Goal: Information Seeking & Learning: Learn about a topic

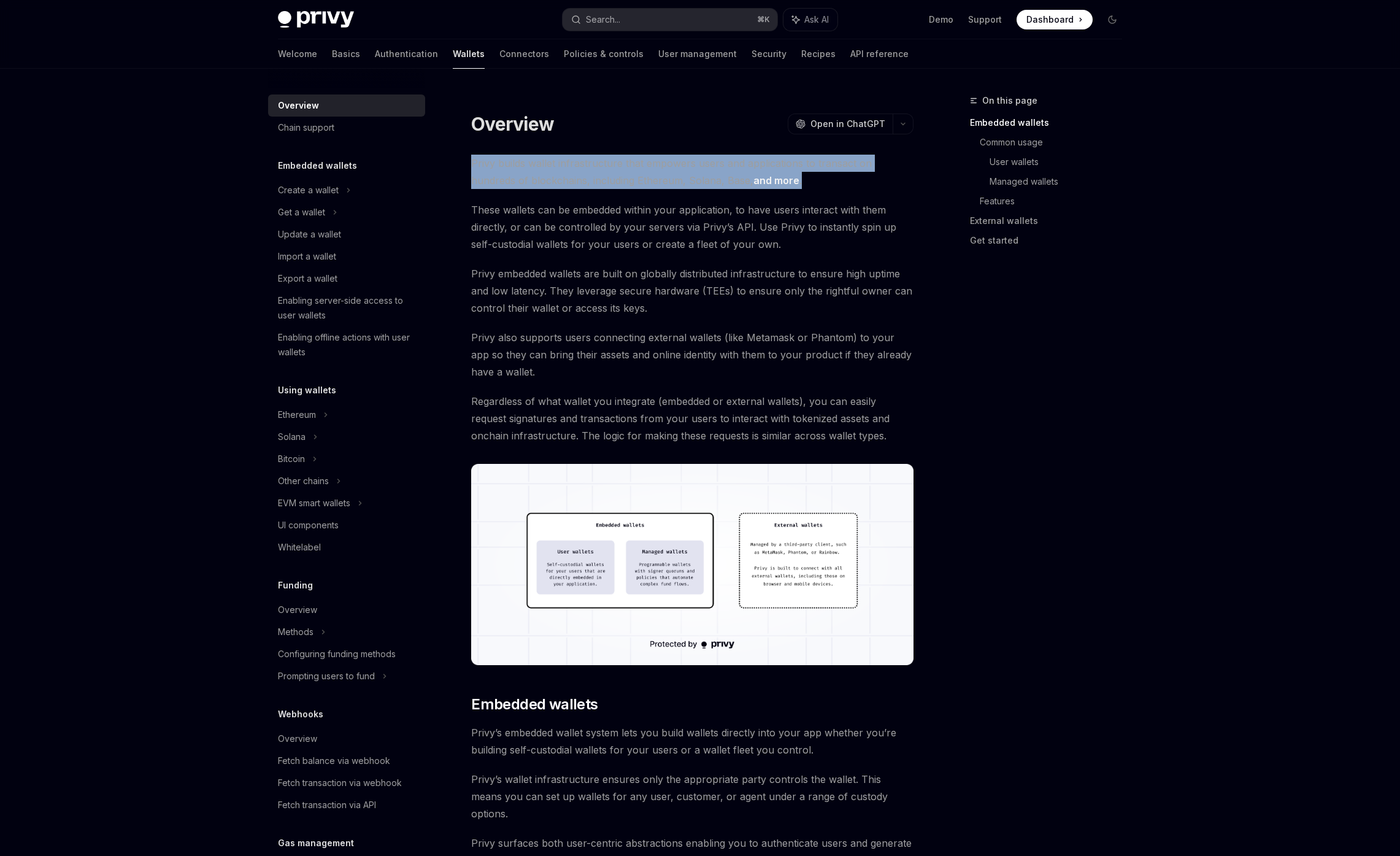
drag, startPoint x: 462, startPoint y: 162, endPoint x: 838, endPoint y: 177, distance: 376.3
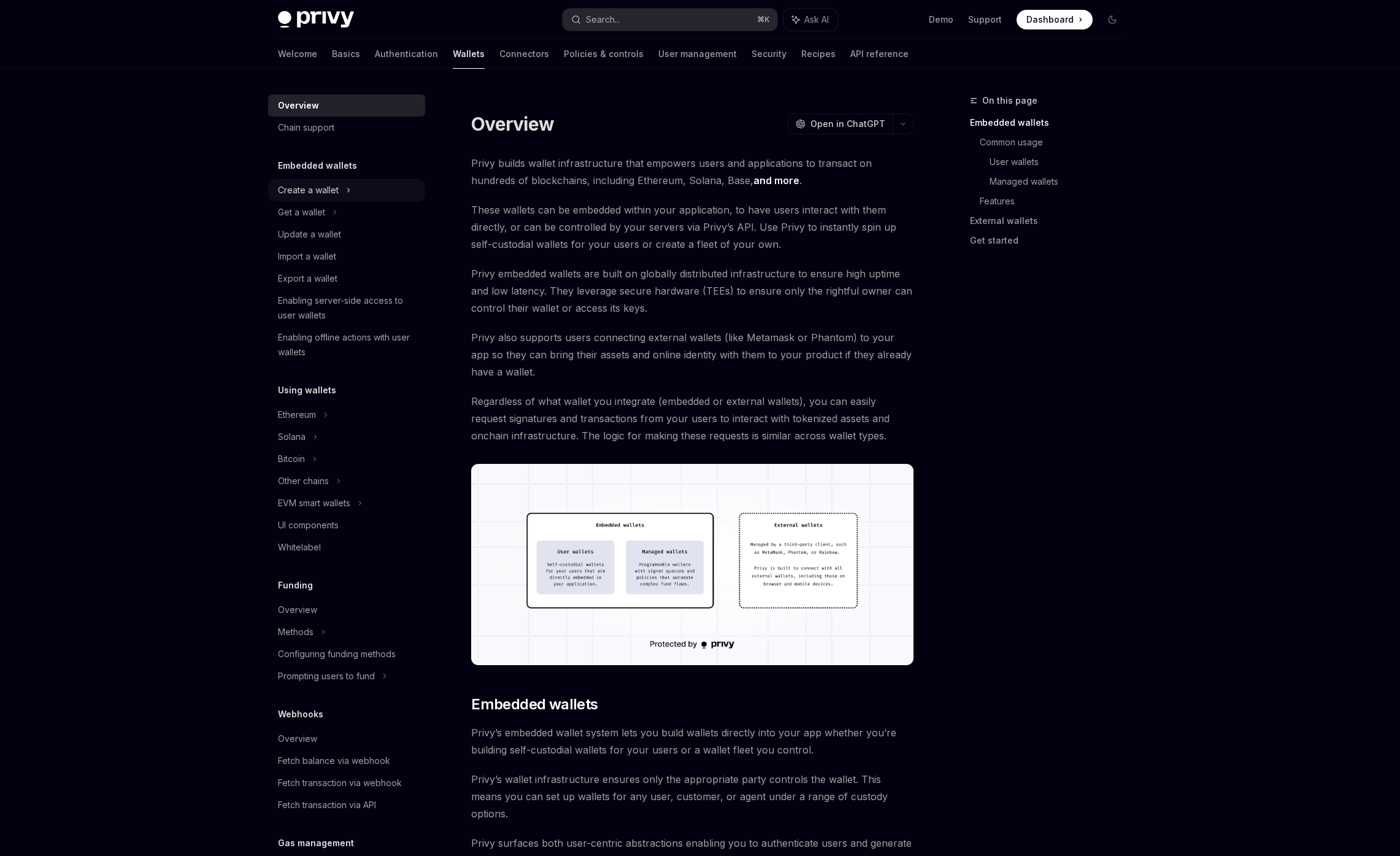
click at [348, 191] on icon at bounding box center [348, 190] width 5 height 14
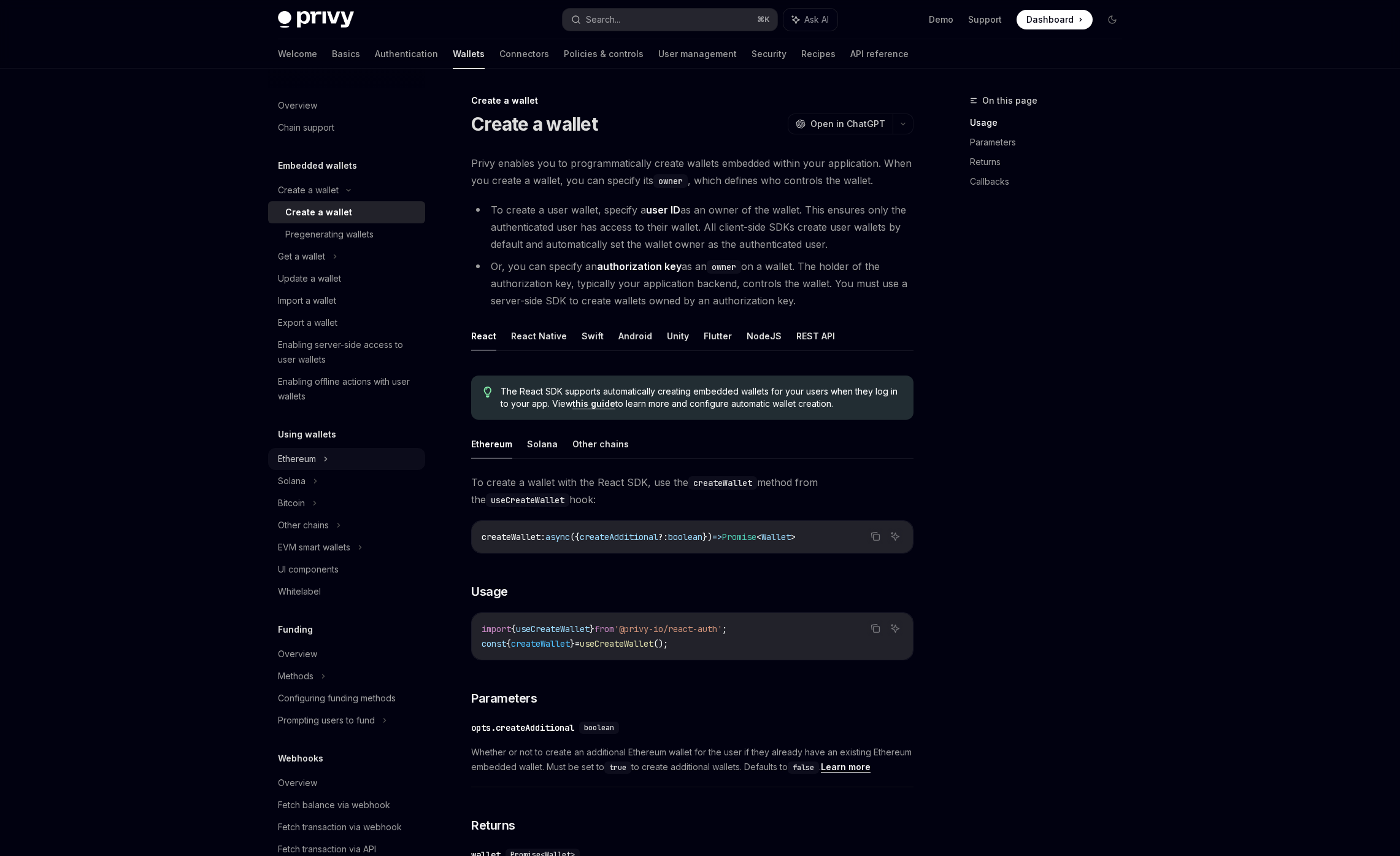
click at [341, 192] on icon at bounding box center [347, 190] width 14 height 5
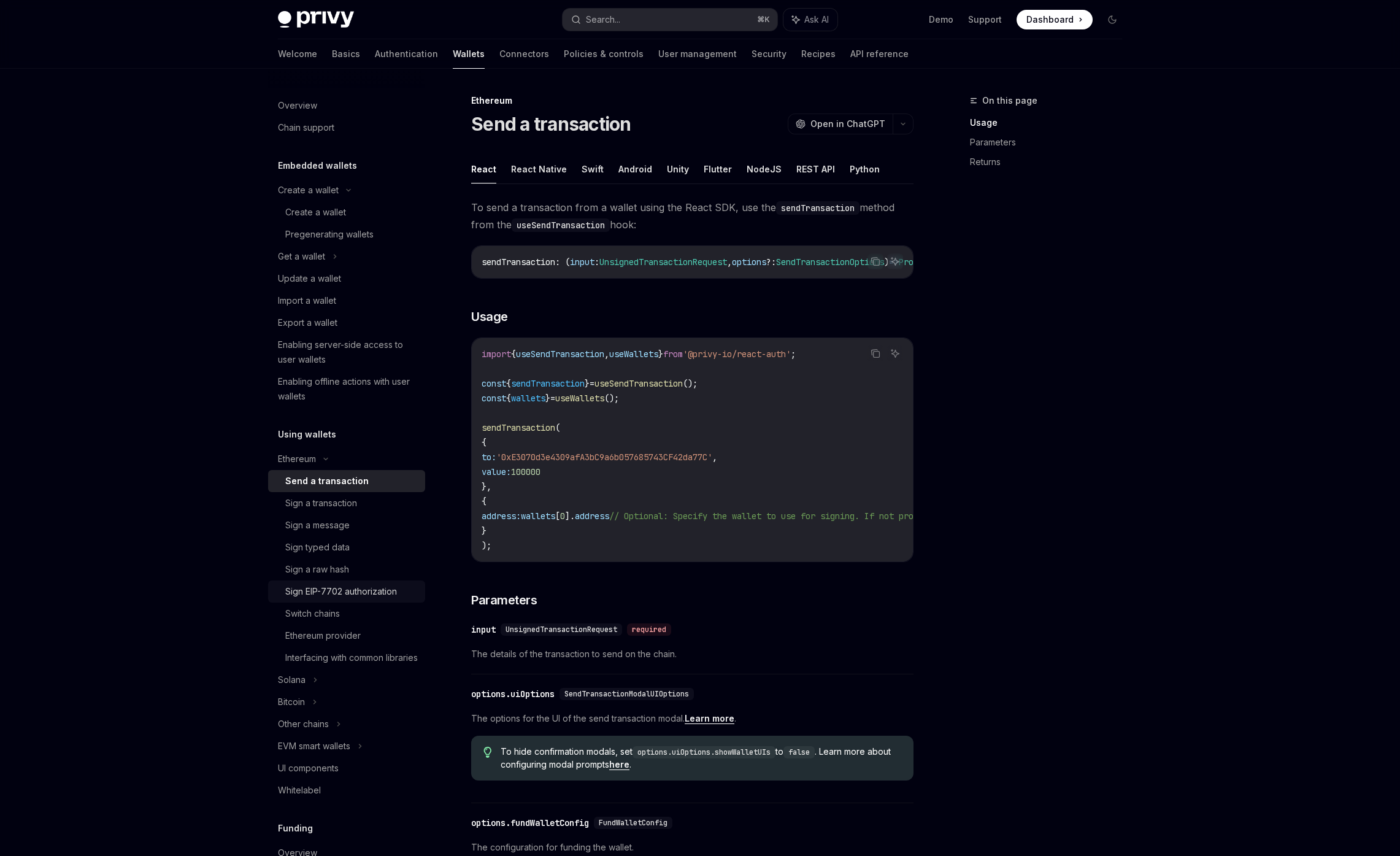
click at [353, 584] on div "Sign EIP-7702 authorization" at bounding box center [341, 591] width 112 height 14
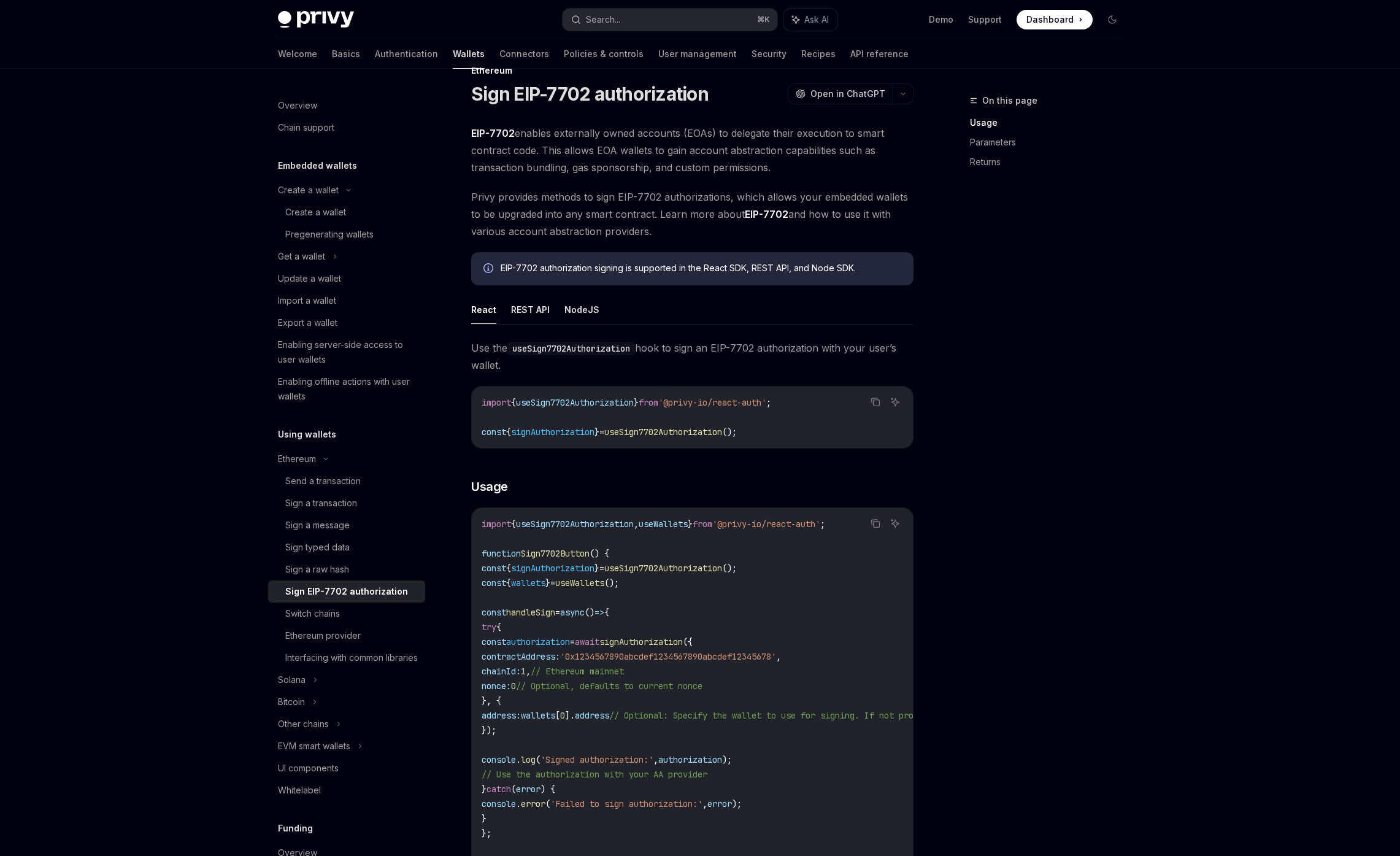
scroll to position [9, 0]
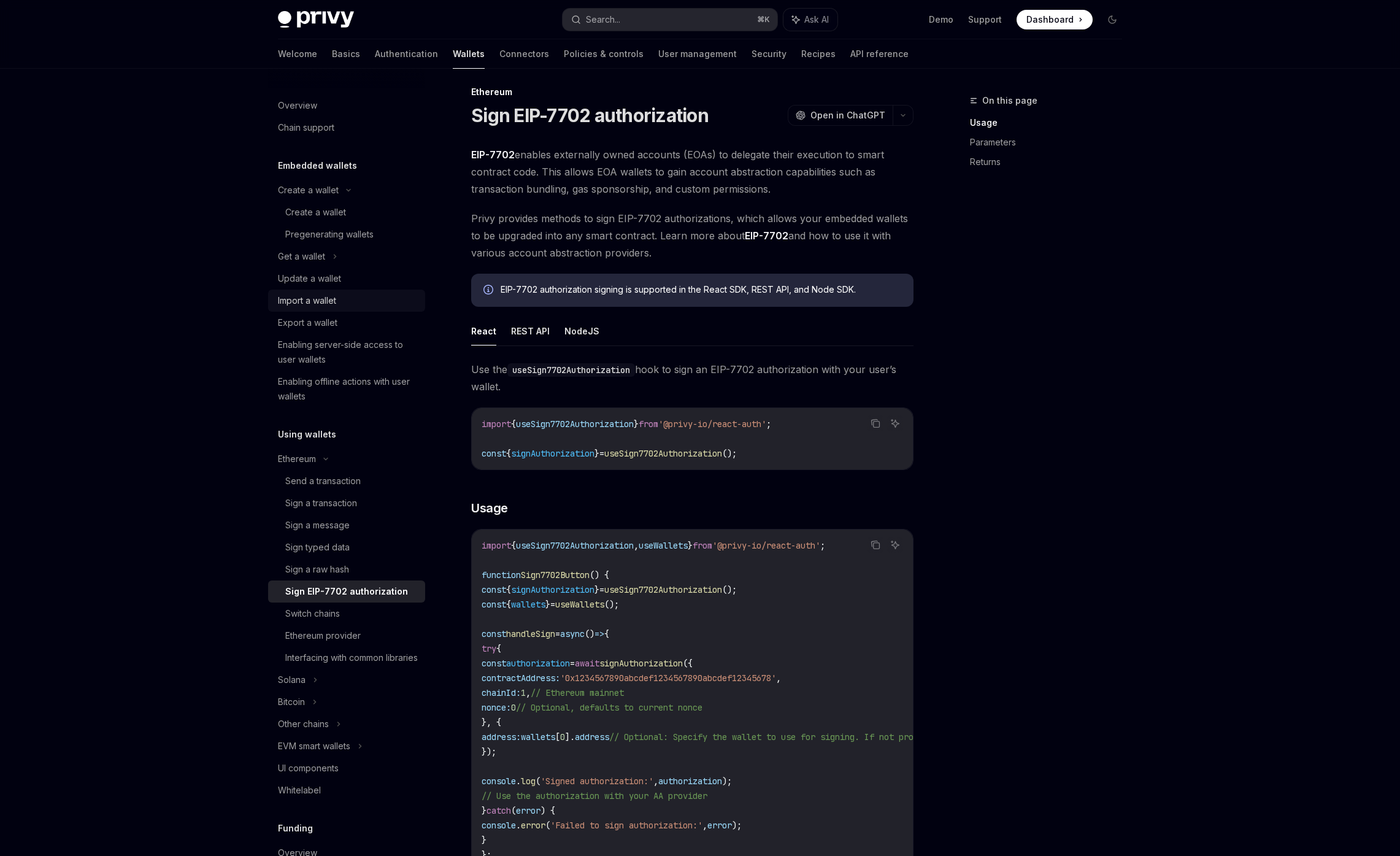
click at [333, 307] on div "Import a wallet" at bounding box center [306, 300] width 58 height 14
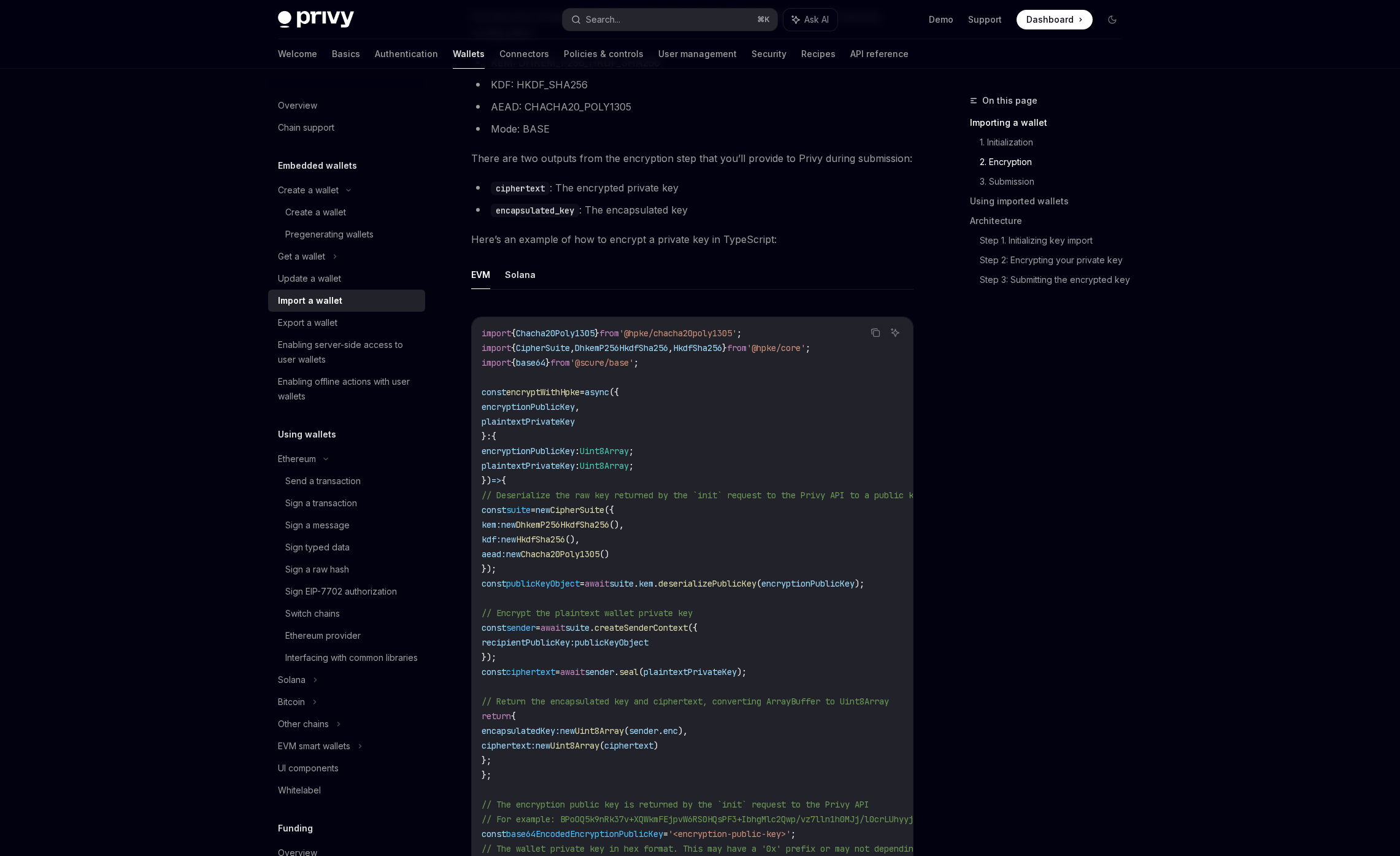
scroll to position [886, 0]
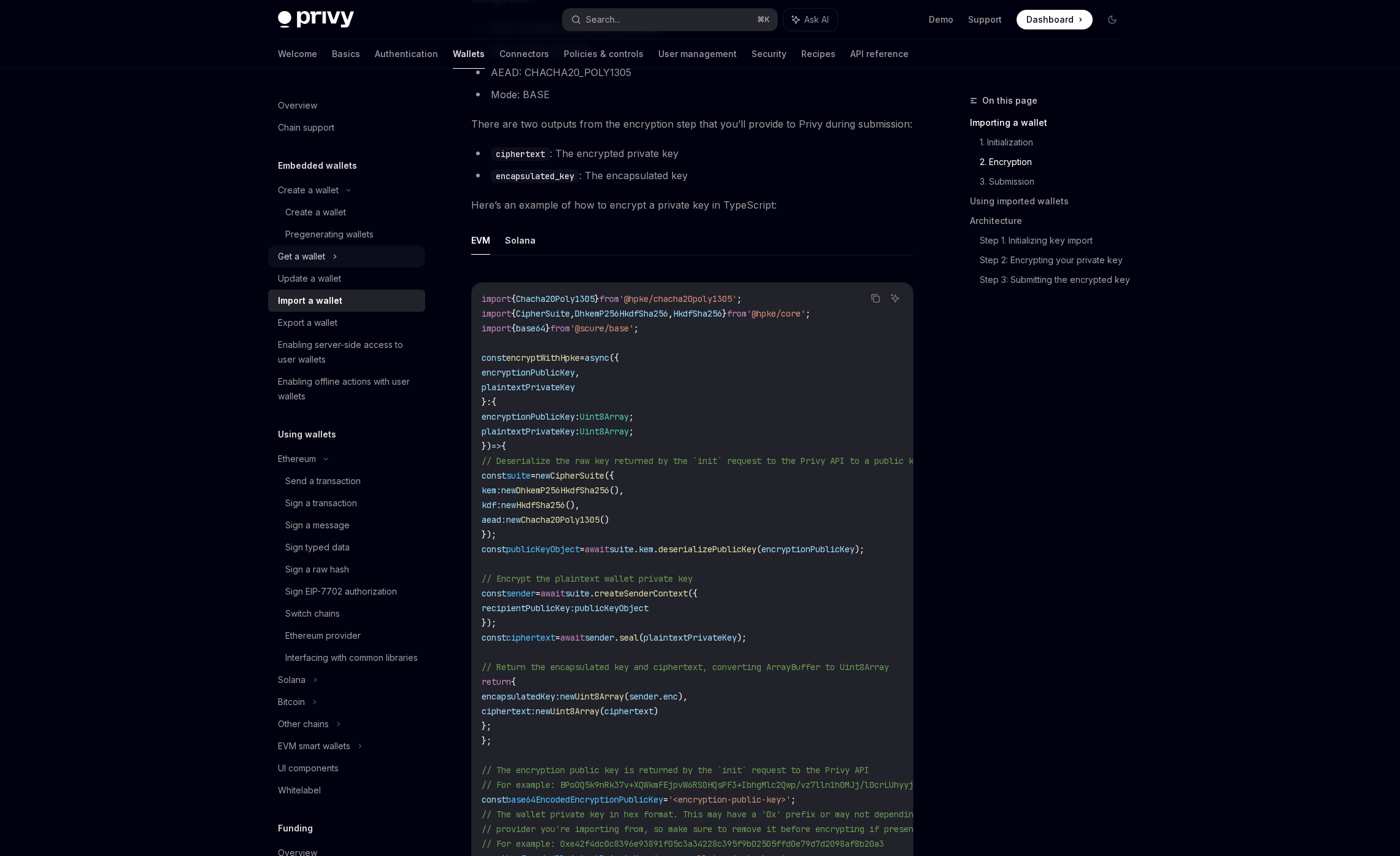
click at [341, 256] on div "Get a wallet" at bounding box center [346, 256] width 157 height 22
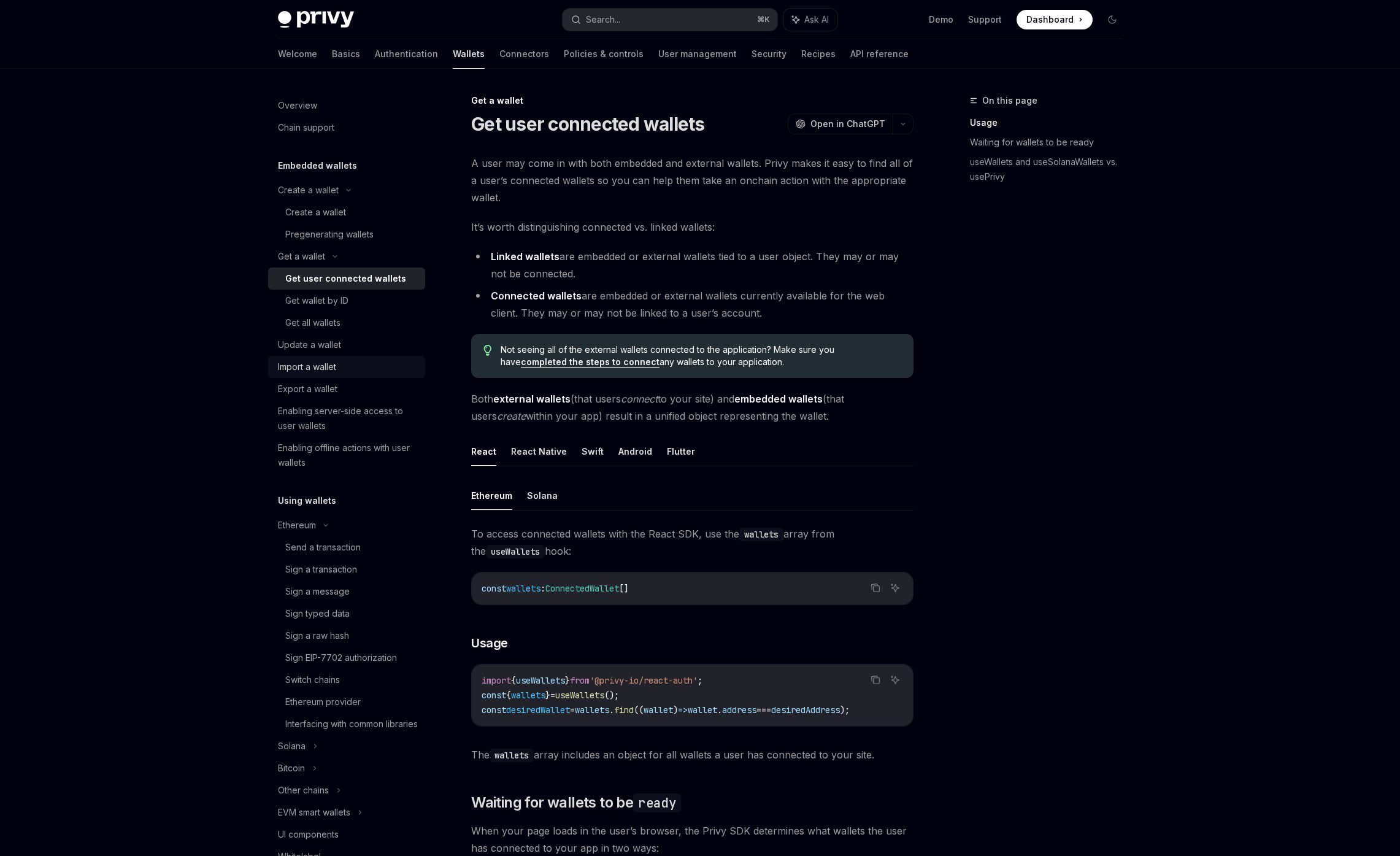
click at [331, 360] on div "Import a wallet" at bounding box center [306, 367] width 58 height 14
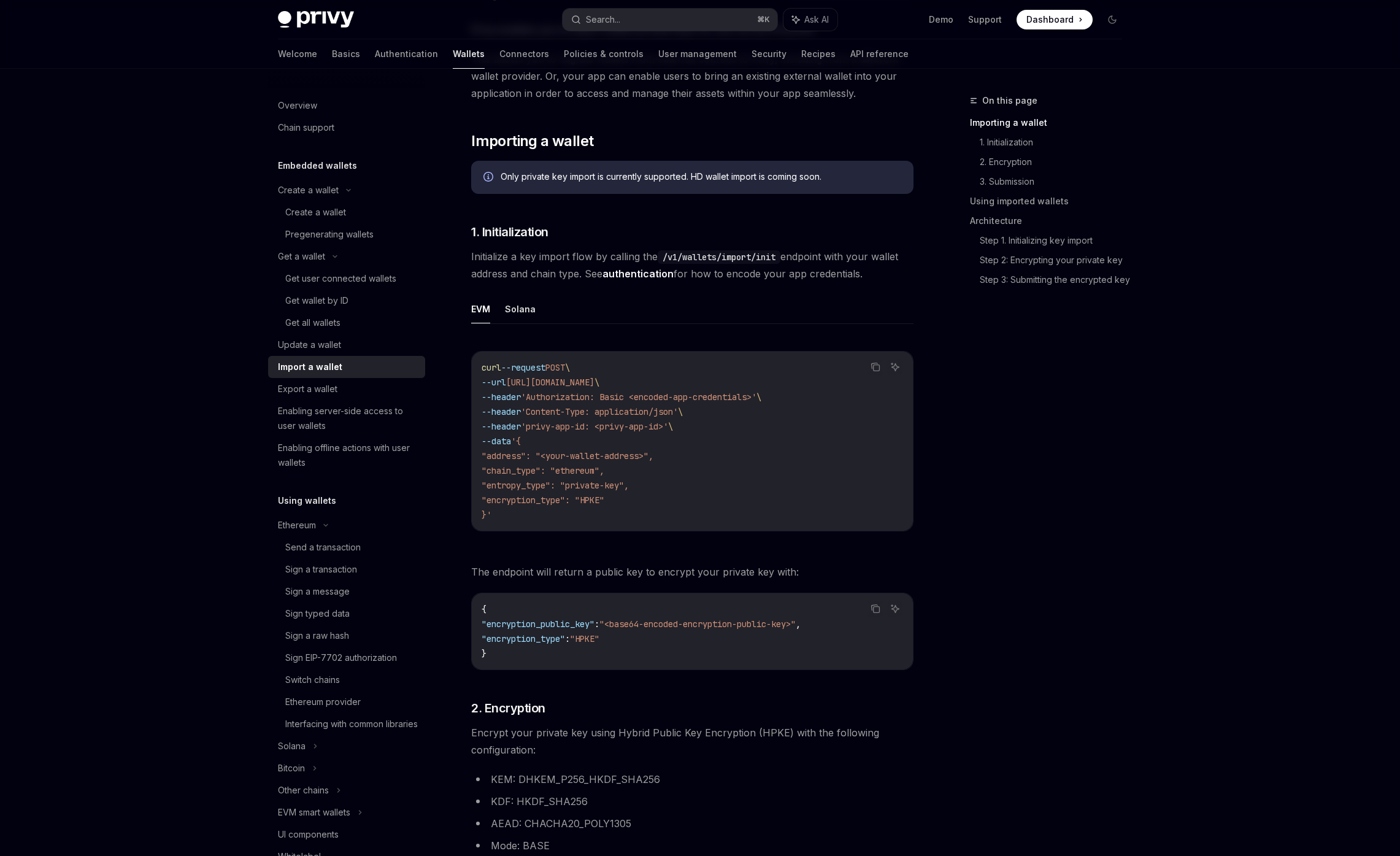
scroll to position [260, 0]
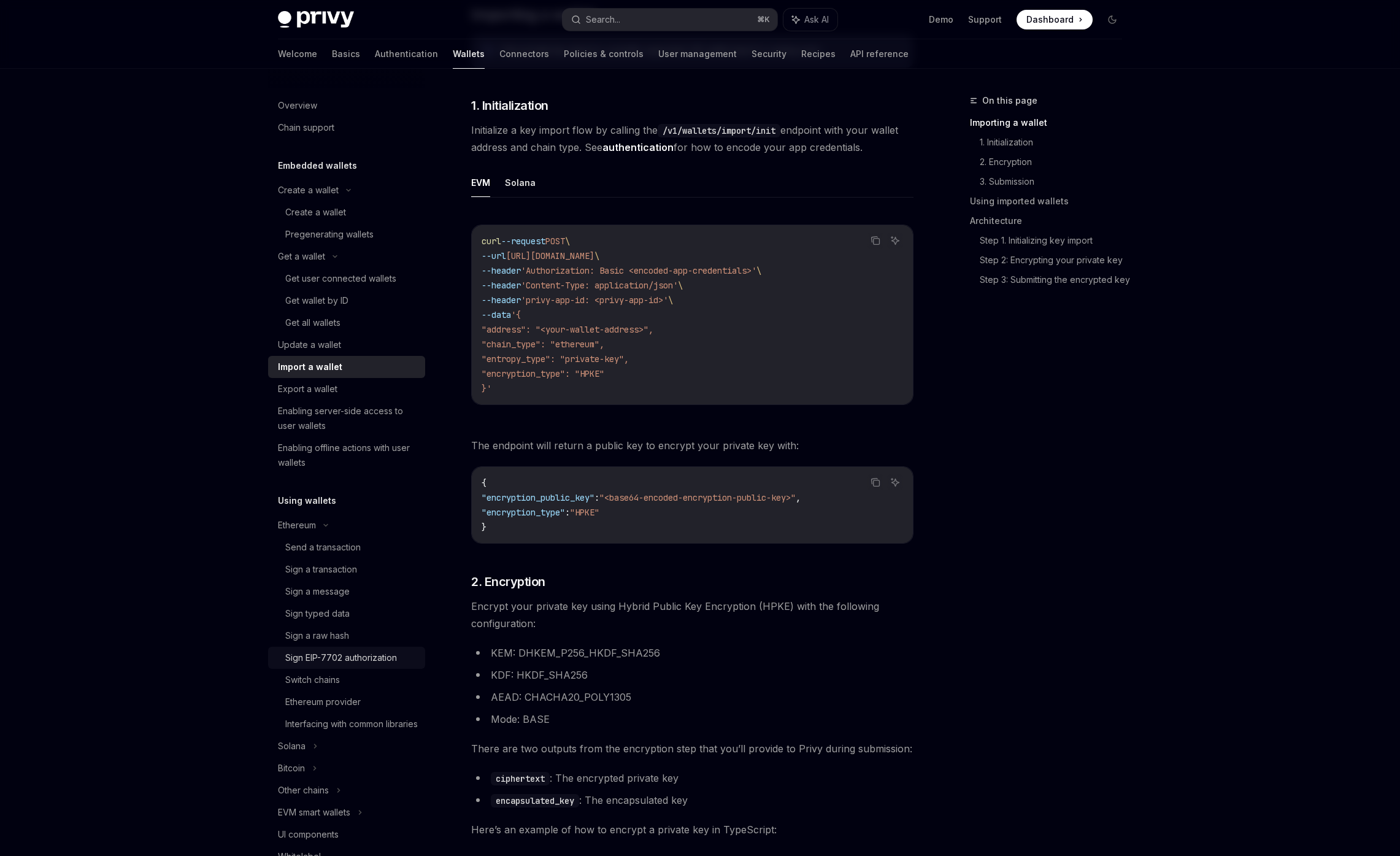
click at [344, 663] on div "Sign EIP-7702 authorization" at bounding box center [341, 658] width 112 height 14
type textarea "*"
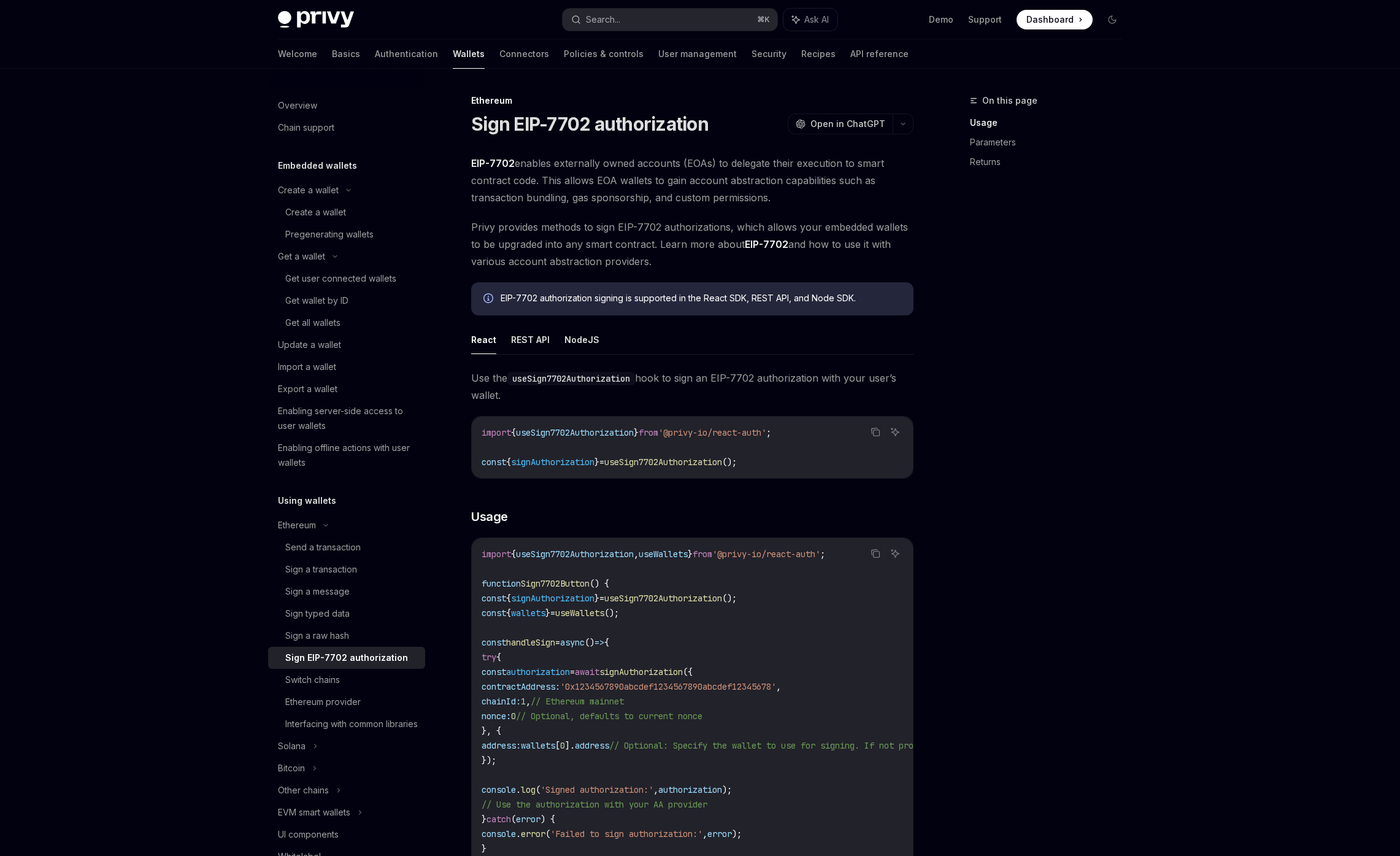
click at [700, 324] on div "EIP-7702 enables externally owned accounts (EOAs) to delegate their execution t…" at bounding box center [692, 815] width 442 height 1319
click at [678, 383] on span "Use the useSign7702Authorization hook to sign an EIP-7702 authorization with yo…" at bounding box center [692, 387] width 442 height 34
